Goal: Task Accomplishment & Management: Manage account settings

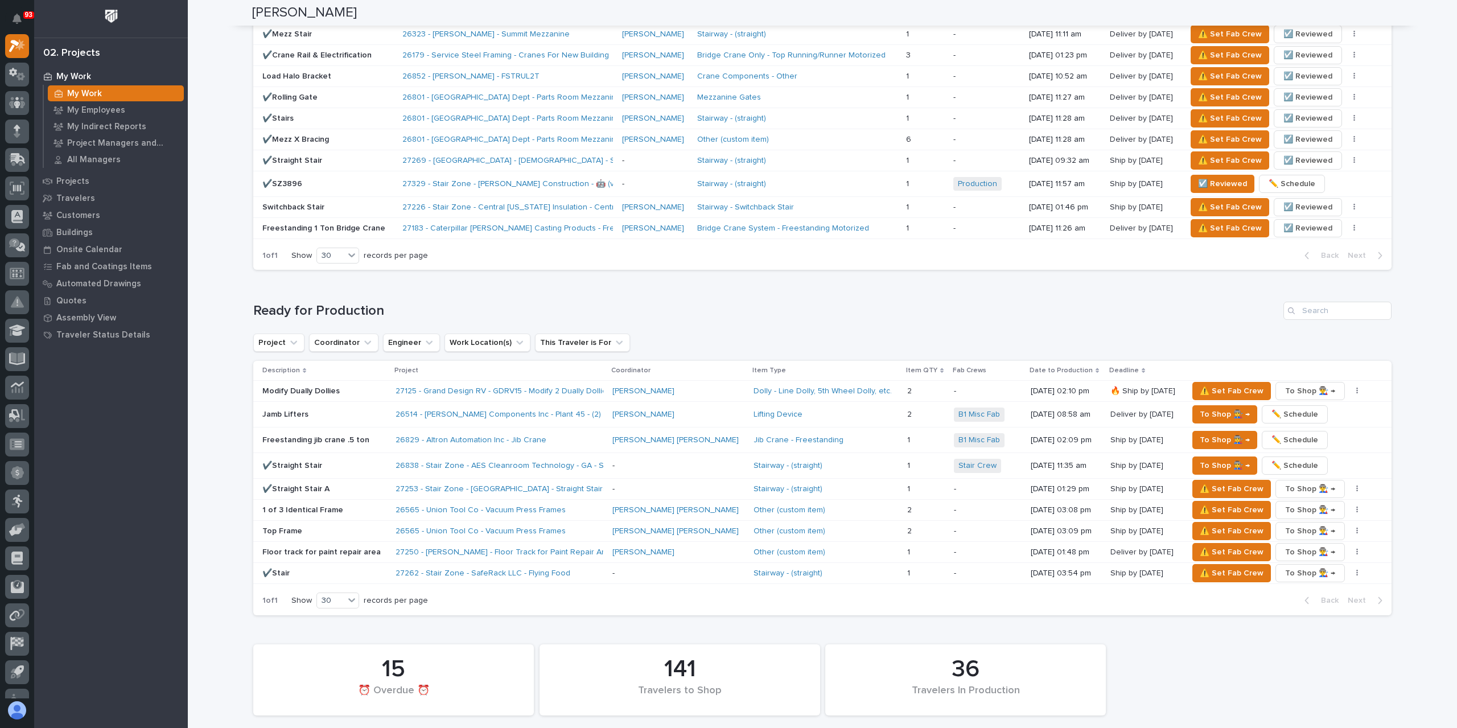
scroll to position [1764, 0]
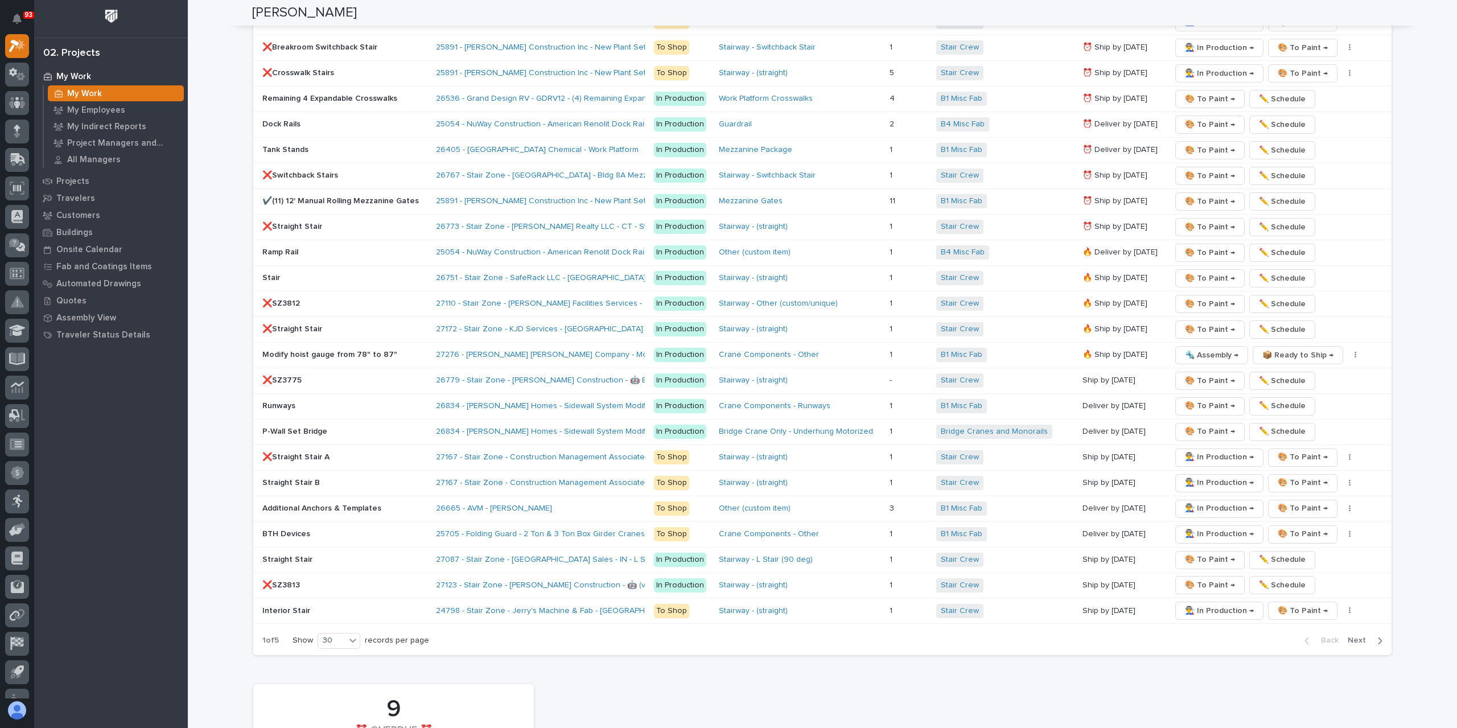
click at [1354, 635] on span "Next" at bounding box center [1360, 640] width 25 height 10
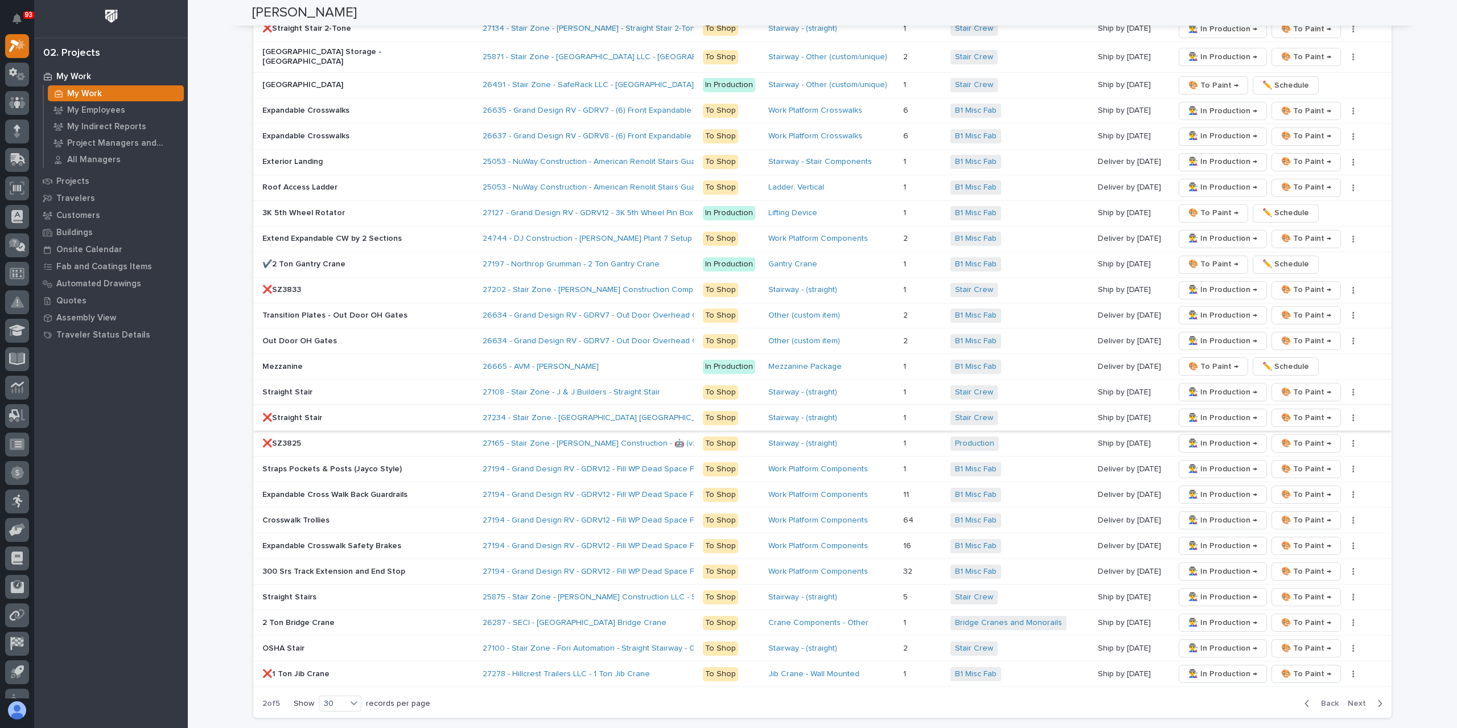
scroll to position [1707, 0]
click at [1196, 435] on span "👨‍🏭 In Production →" at bounding box center [1222, 442] width 69 height 14
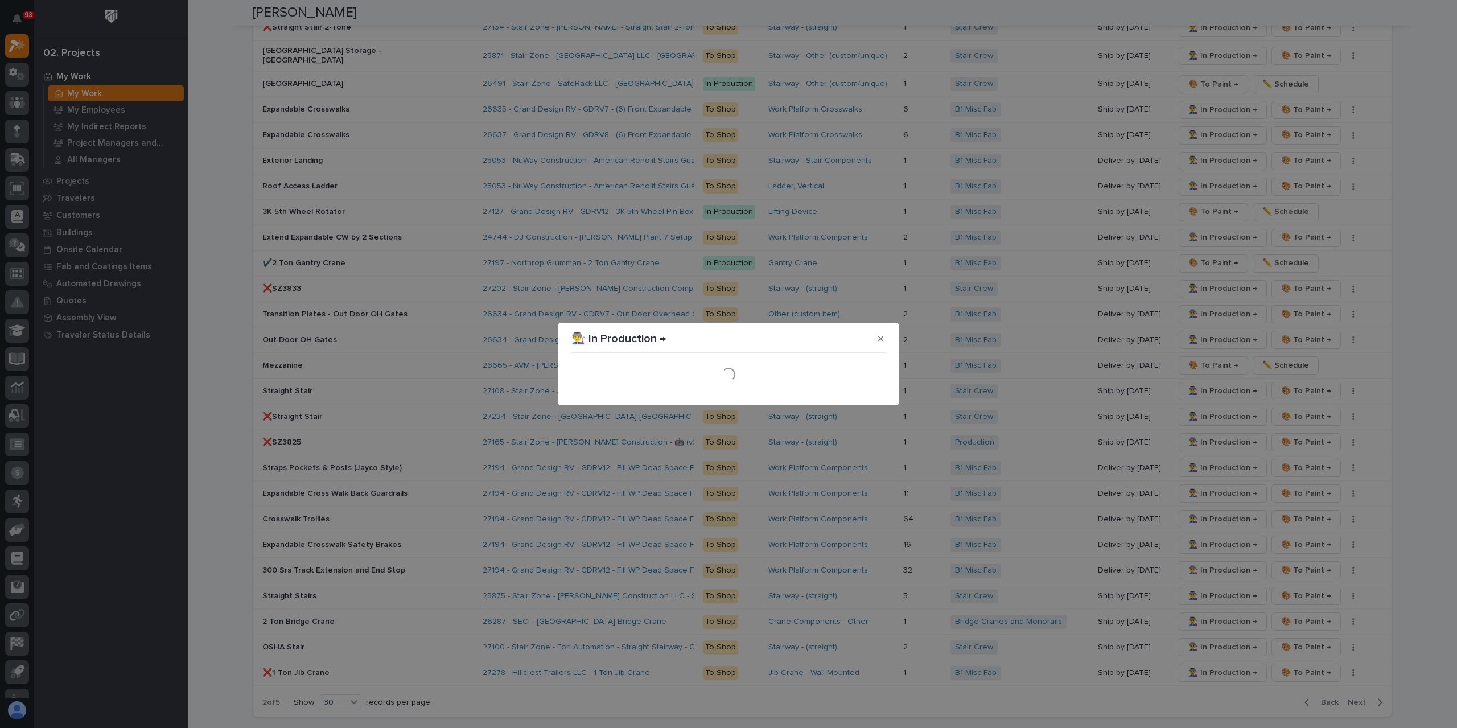
click at [874, 391] on div "Loading..." at bounding box center [728, 374] width 314 height 34
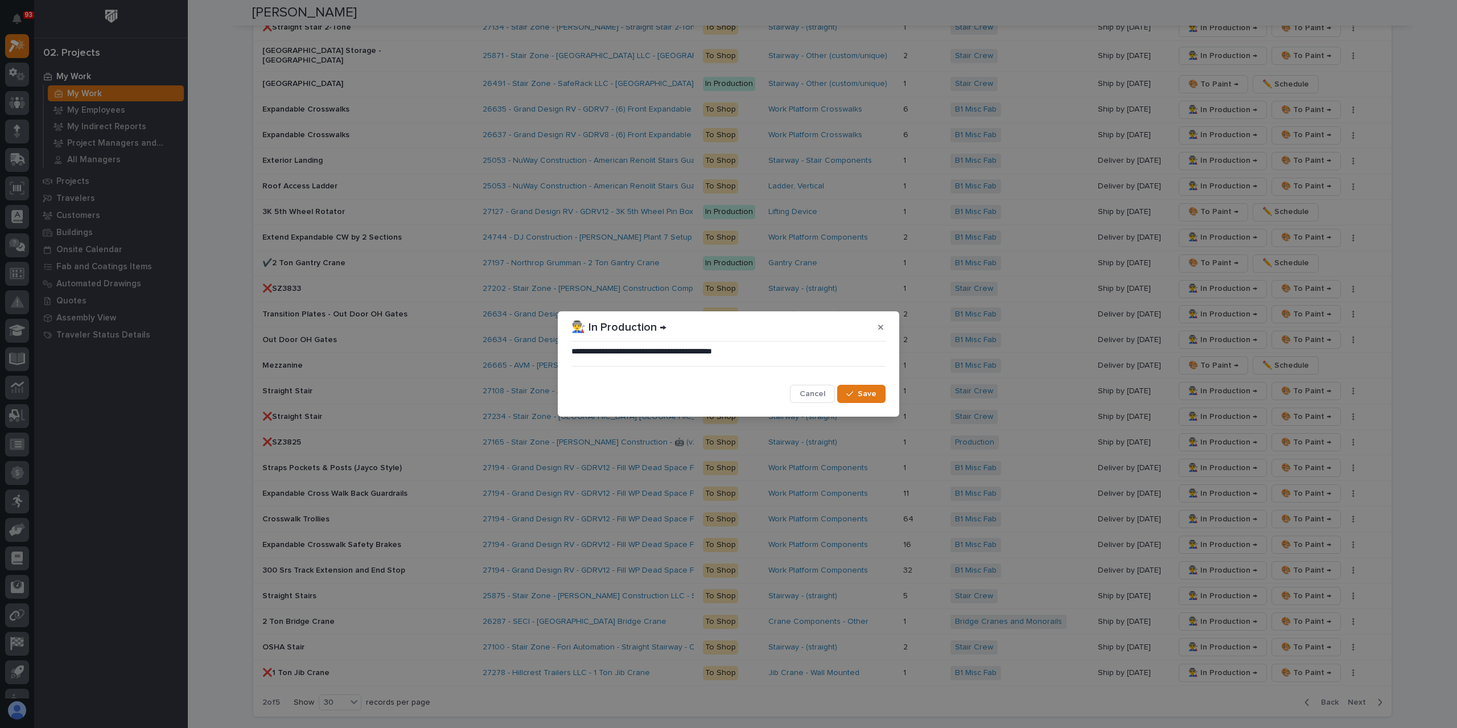
click at [874, 391] on span "Save" at bounding box center [867, 394] width 19 height 10
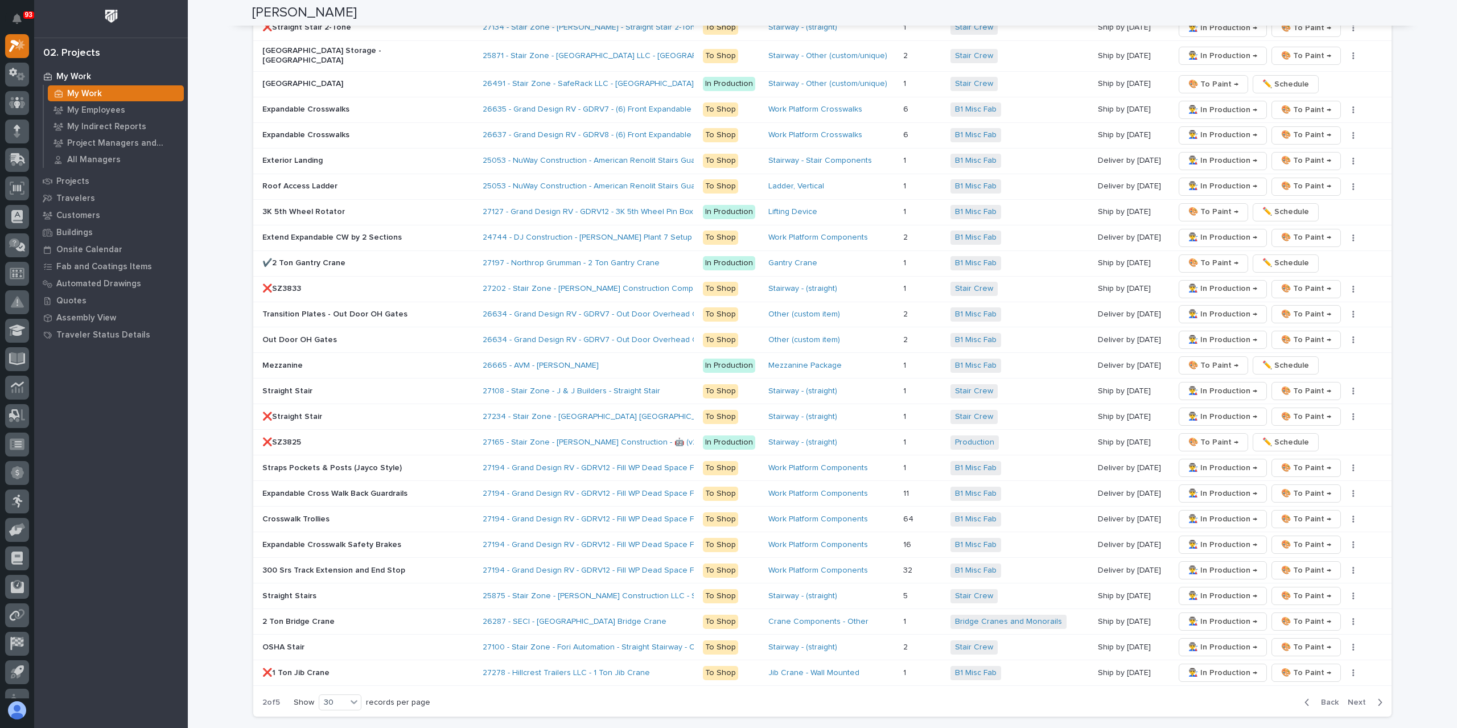
click at [1327, 697] on span "Back" at bounding box center [1326, 702] width 24 height 10
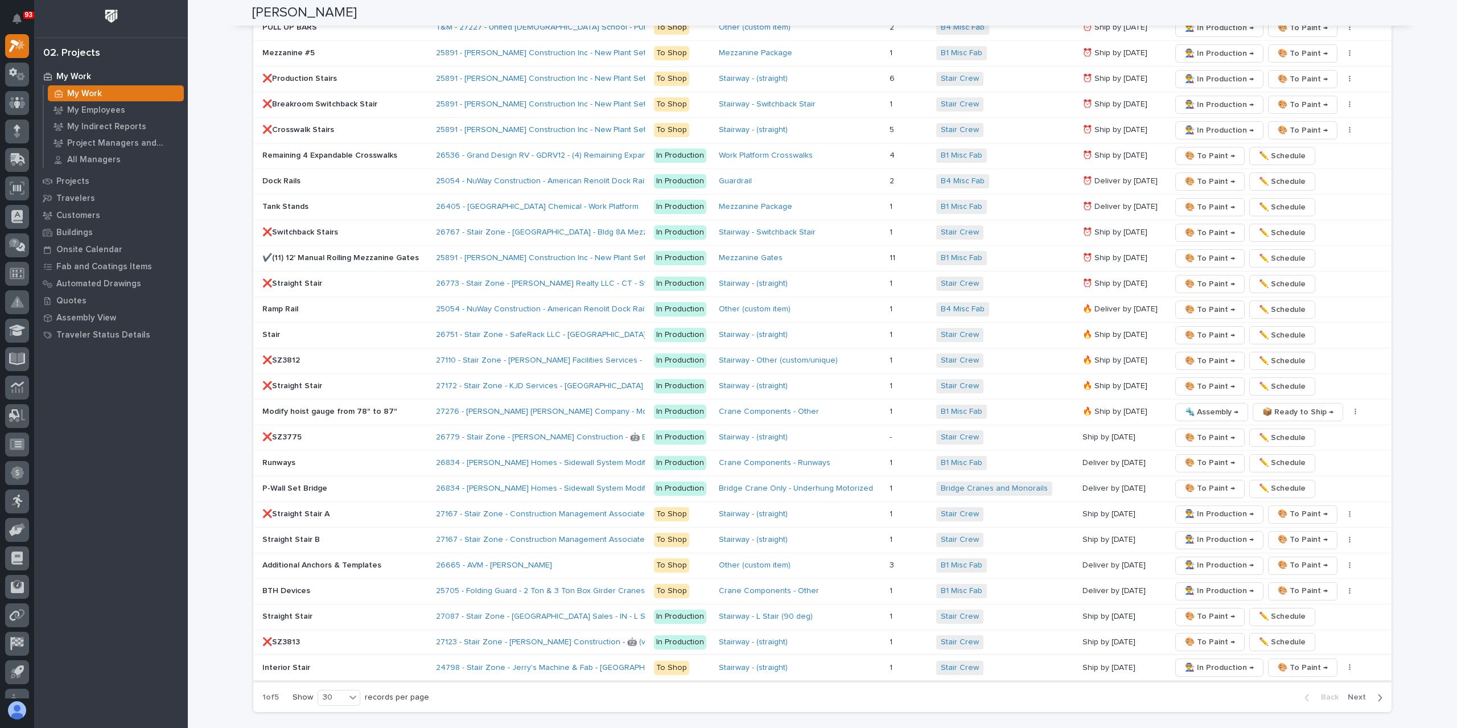
click at [1188, 661] on span "👨‍🏭 In Production →" at bounding box center [1219, 668] width 69 height 14
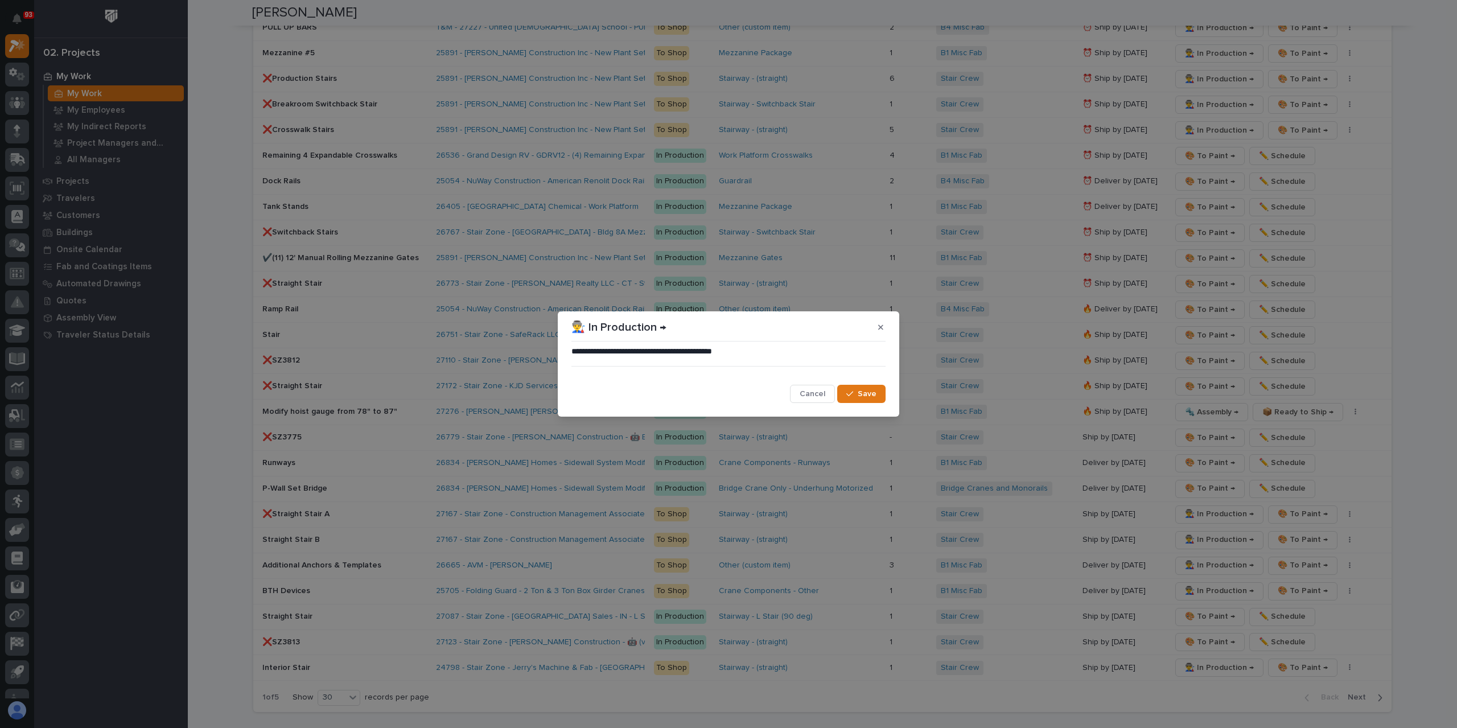
click at [871, 396] on span "Save" at bounding box center [867, 394] width 19 height 10
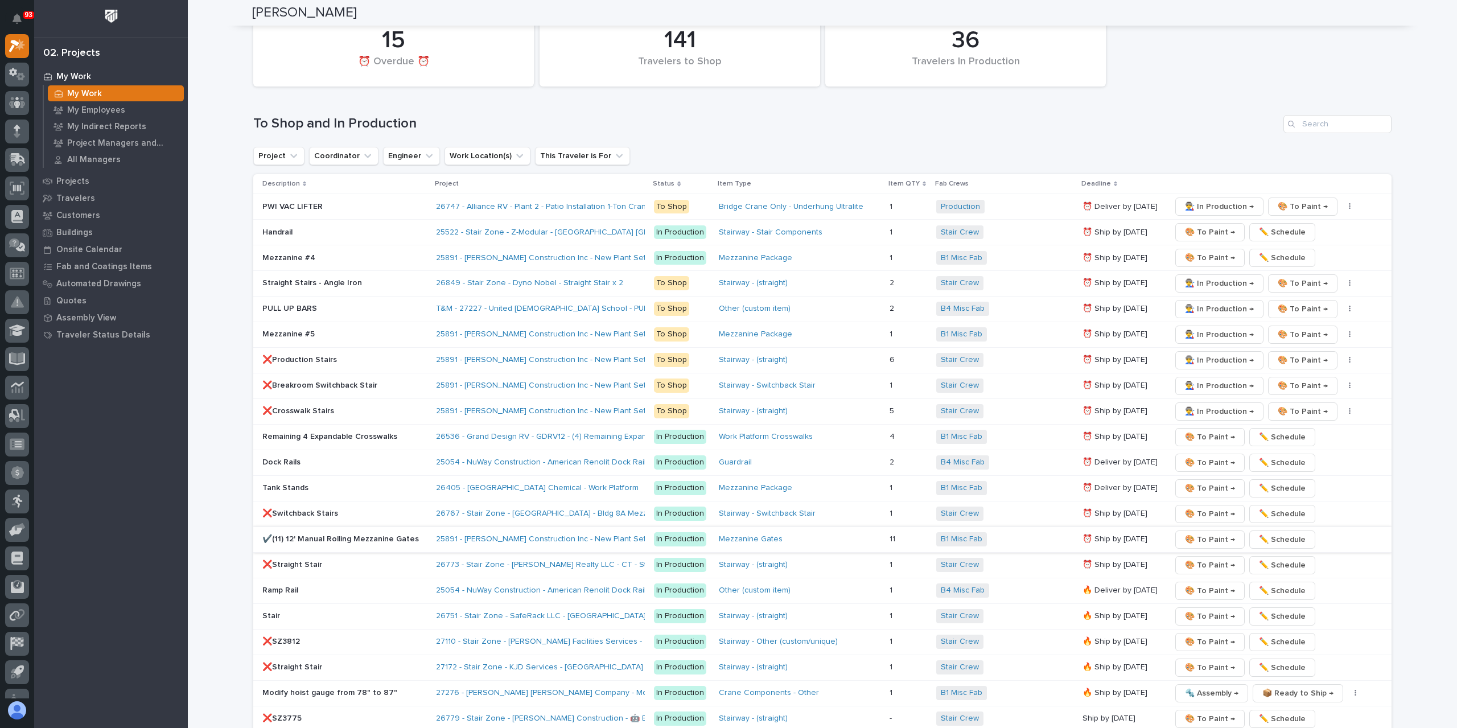
scroll to position [1366, 0]
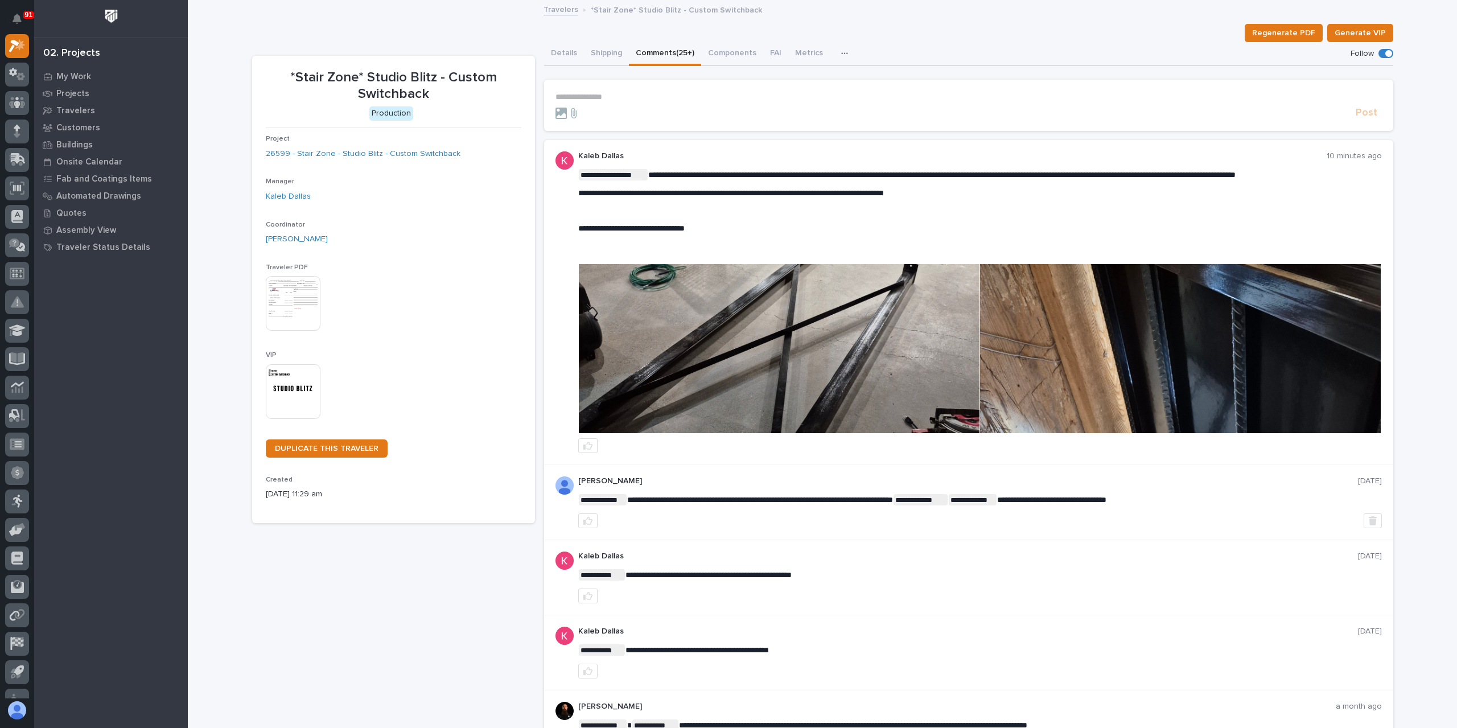
click at [695, 320] on img at bounding box center [779, 348] width 401 height 169
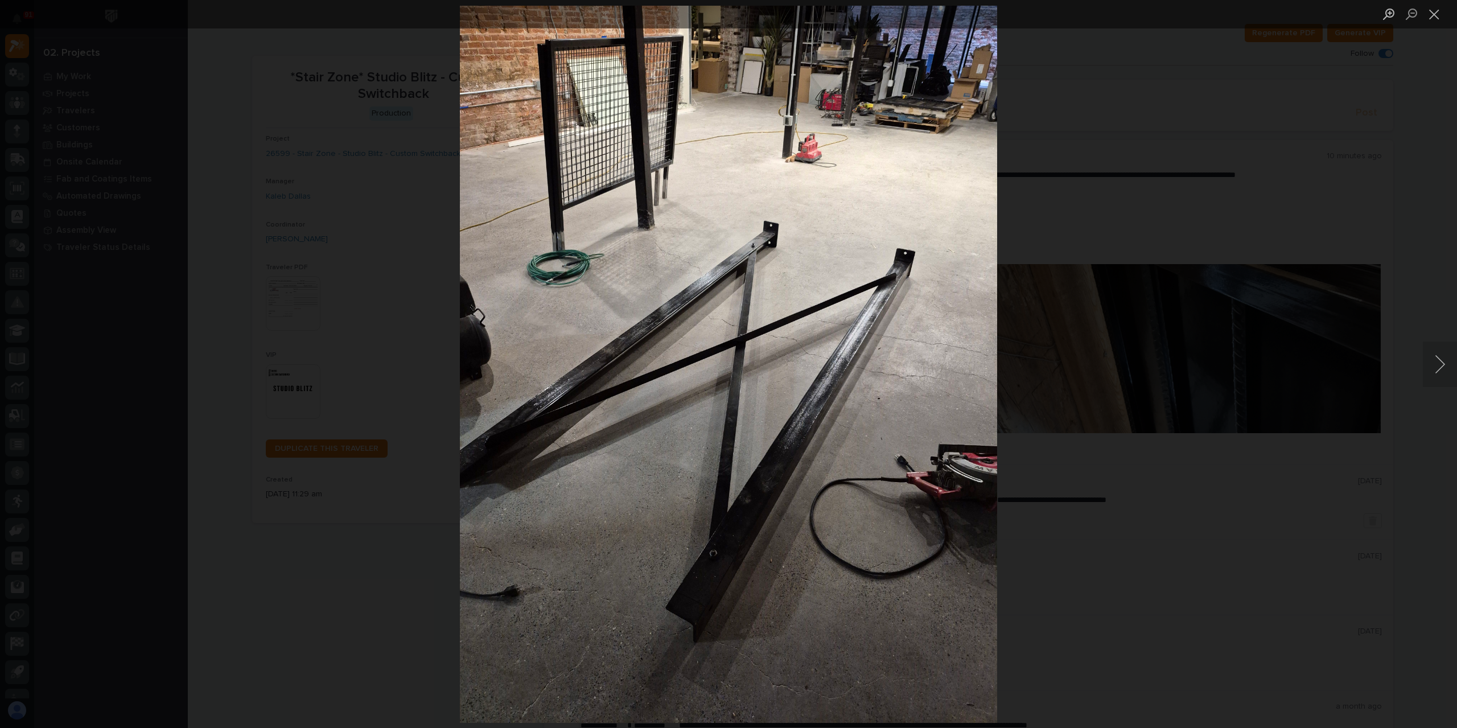
click at [298, 158] on div "Lightbox" at bounding box center [728, 364] width 1457 height 728
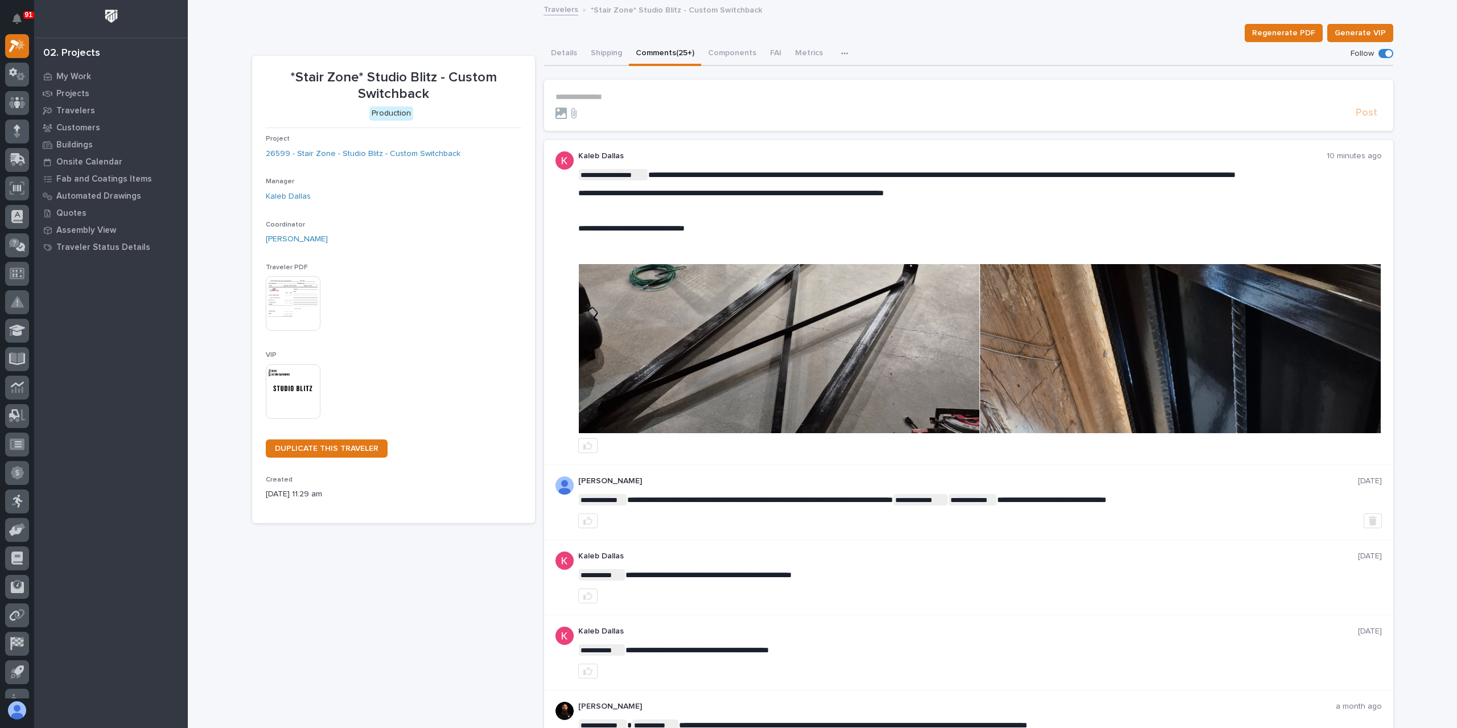
scroll to position [79, 0]
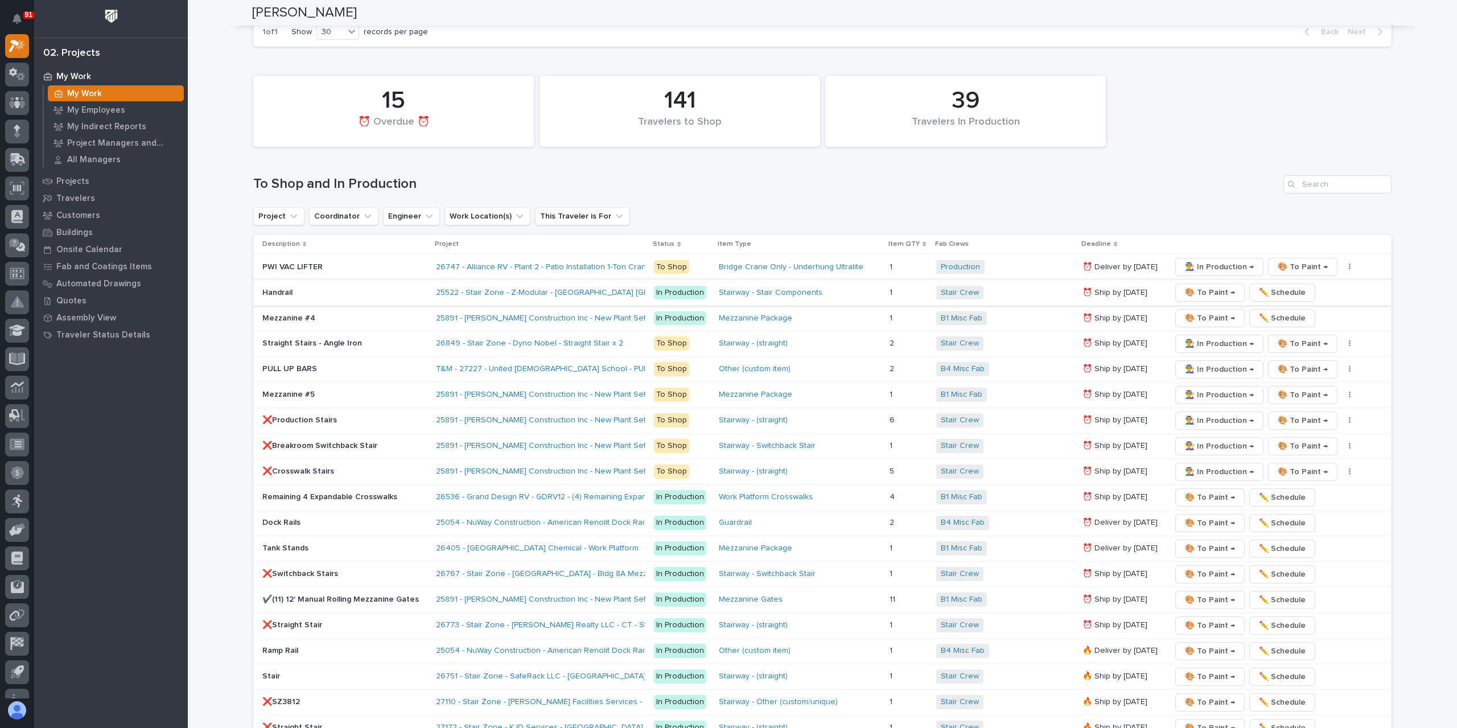
scroll to position [1480, 0]
